Goal: Task Accomplishment & Management: Use online tool/utility

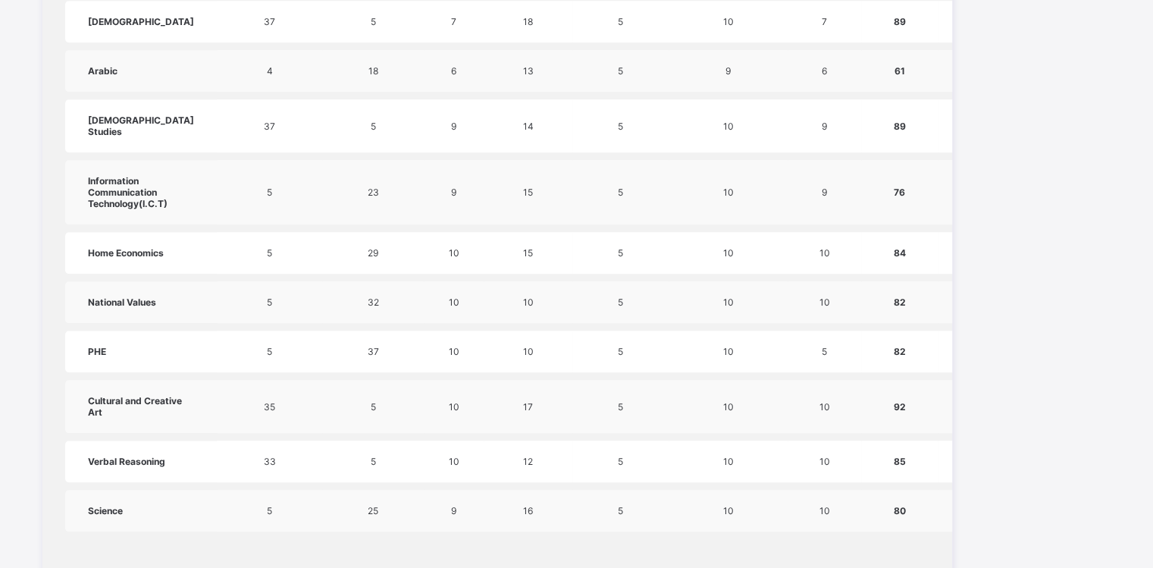
scroll to position [995, 0]
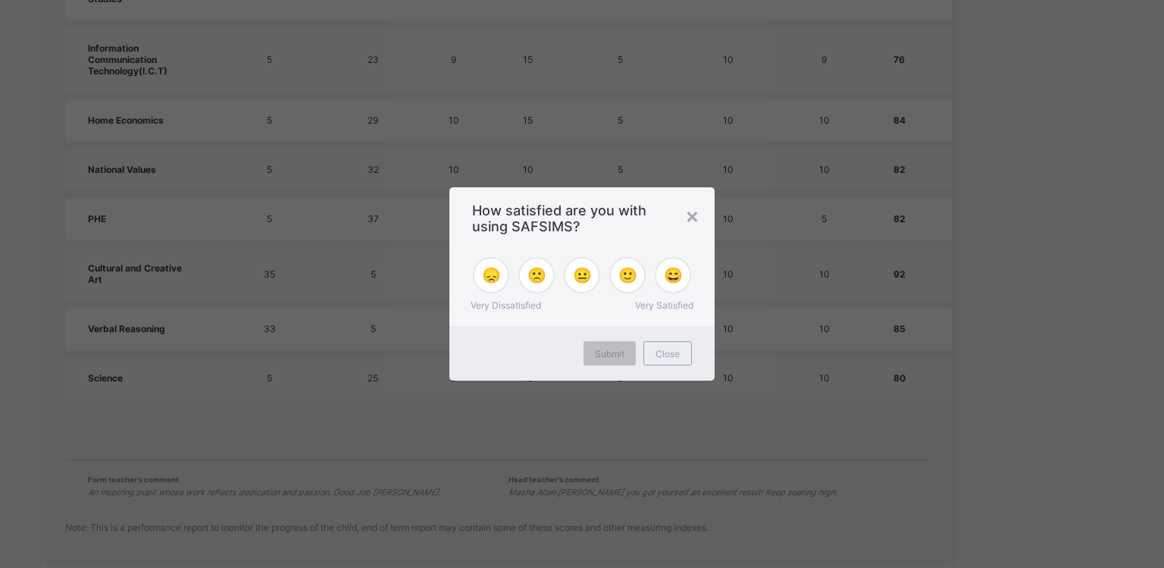
click at [693, 220] on div "×" at bounding box center [692, 215] width 14 height 26
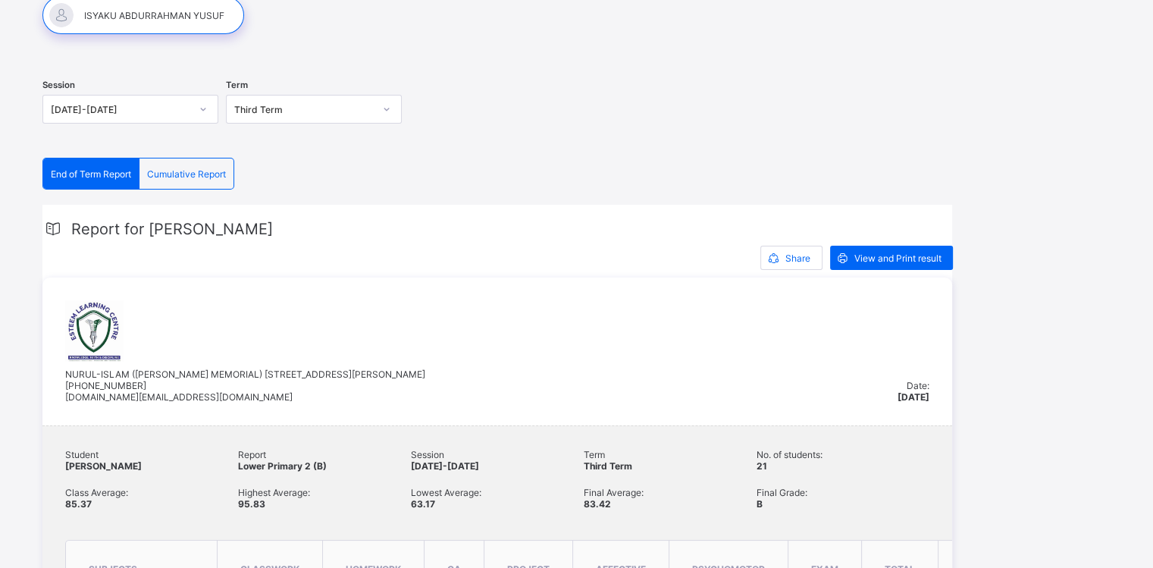
scroll to position [157, 0]
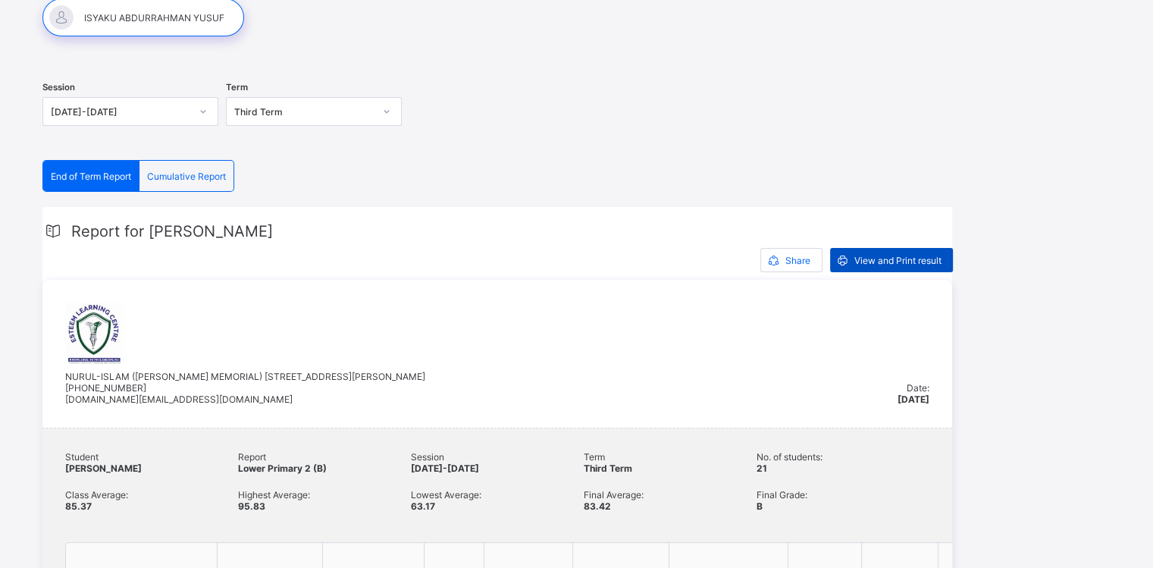
click at [917, 255] on span "View and Print result" at bounding box center [897, 260] width 87 height 11
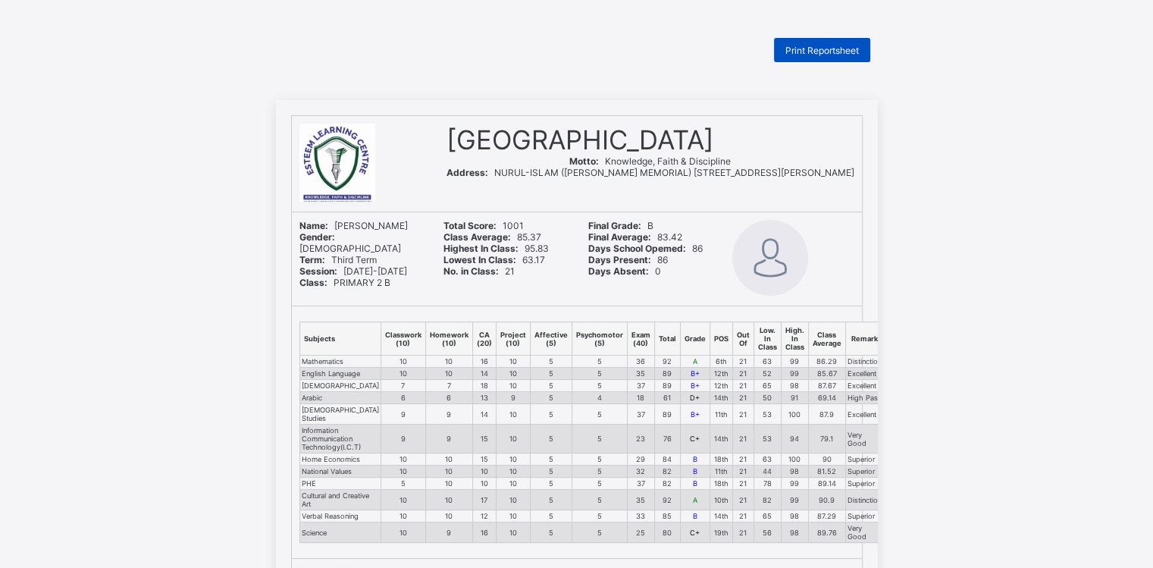
click at [831, 53] on span "Print Reportsheet" at bounding box center [822, 50] width 74 height 11
